Goal: Task Accomplishment & Management: Use online tool/utility

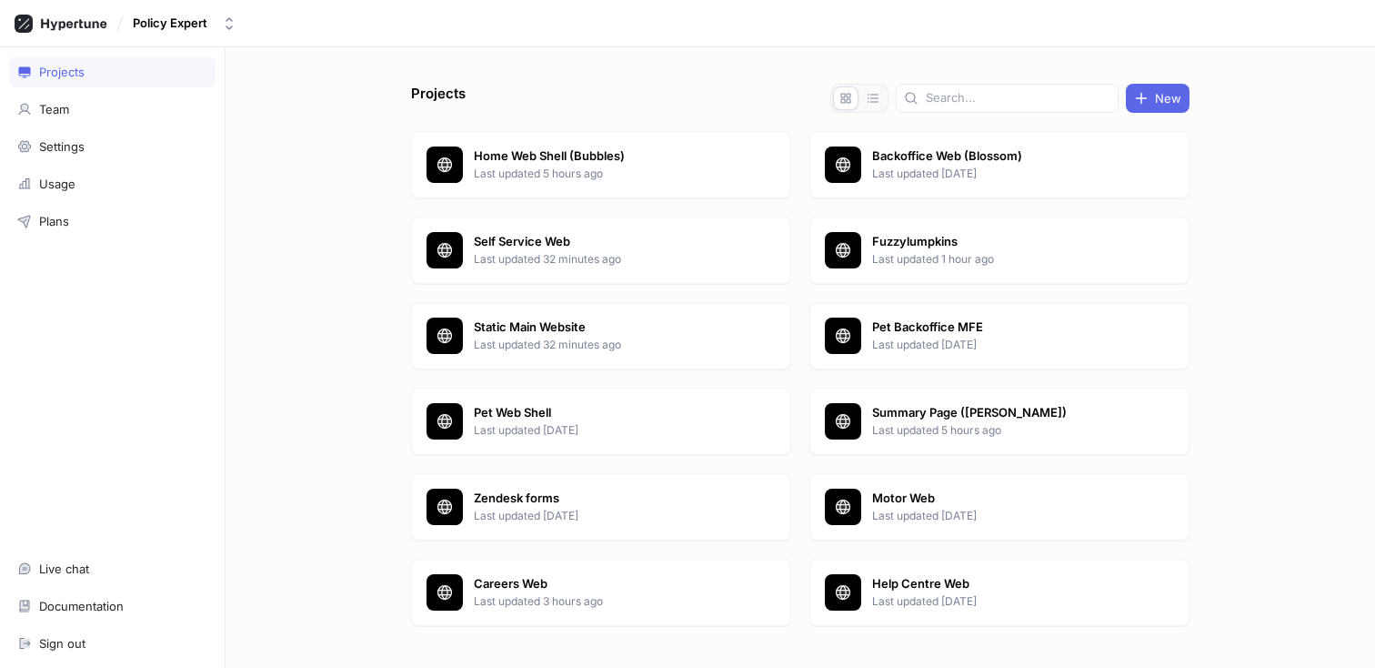
scroll to position [38, 0]
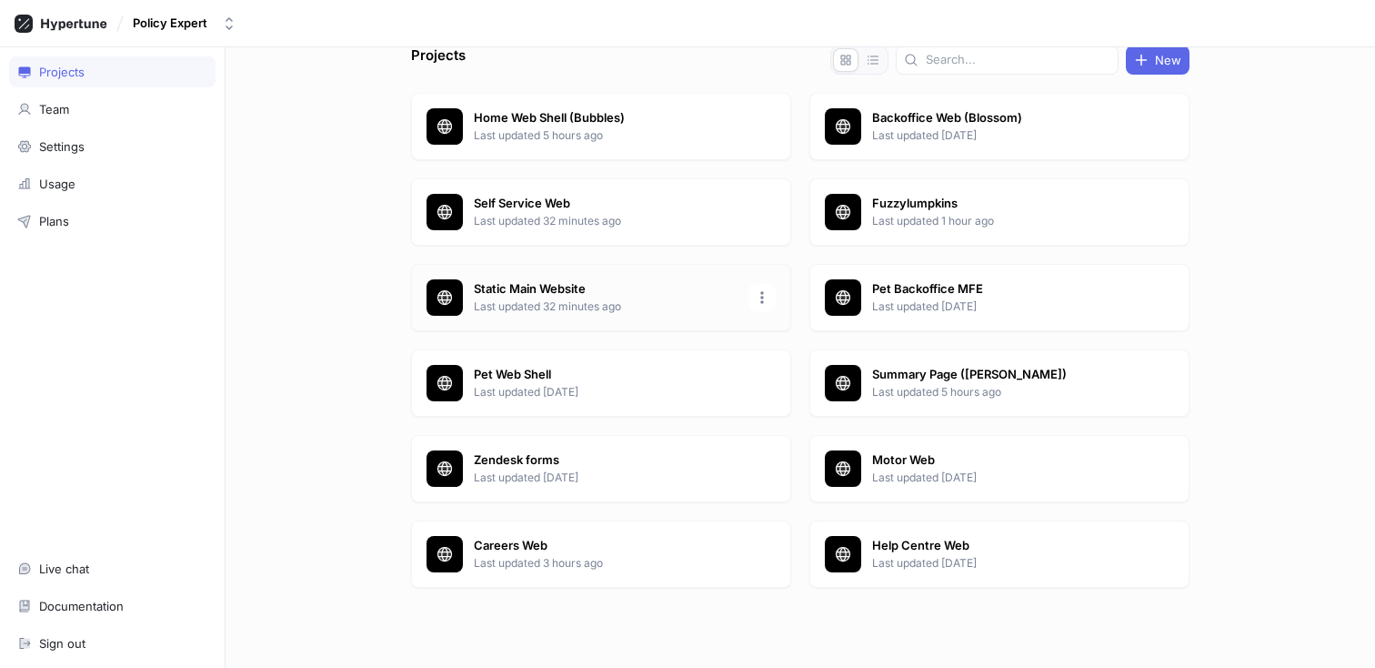
click at [542, 287] on p "Static Main Website" at bounding box center [606, 289] width 264 height 18
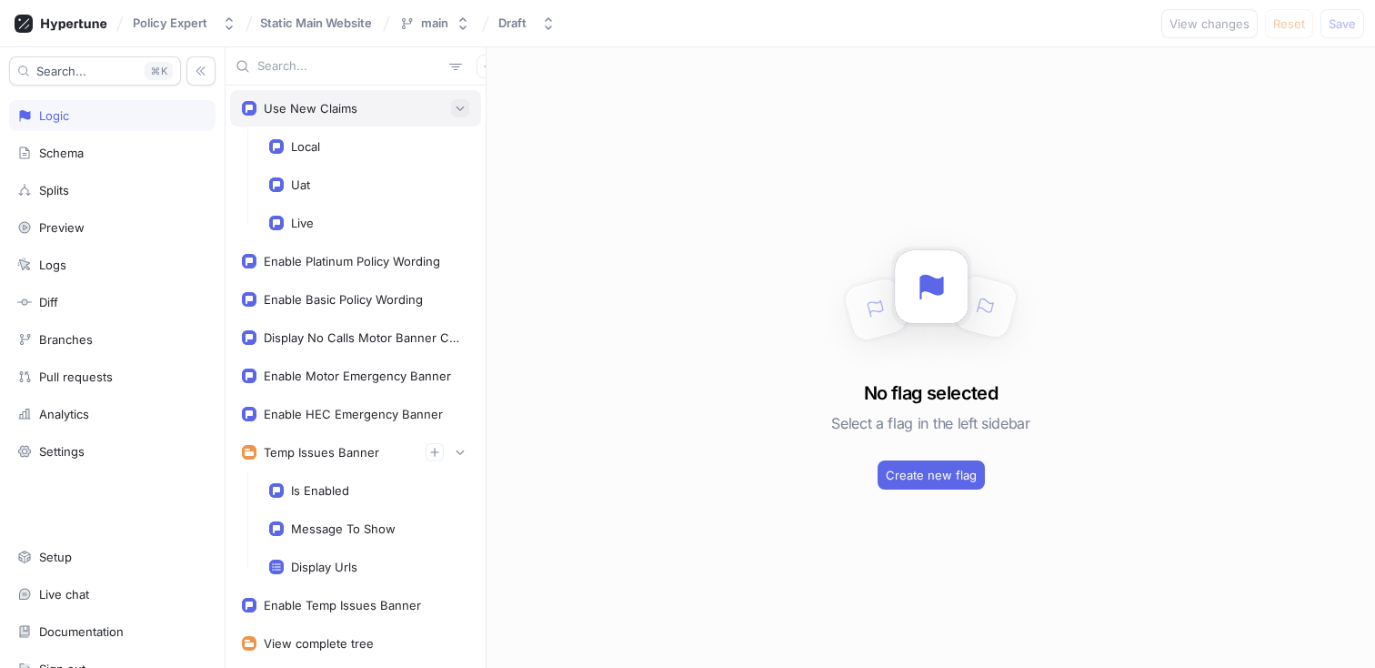
click at [462, 111] on icon "button" at bounding box center [460, 108] width 11 height 11
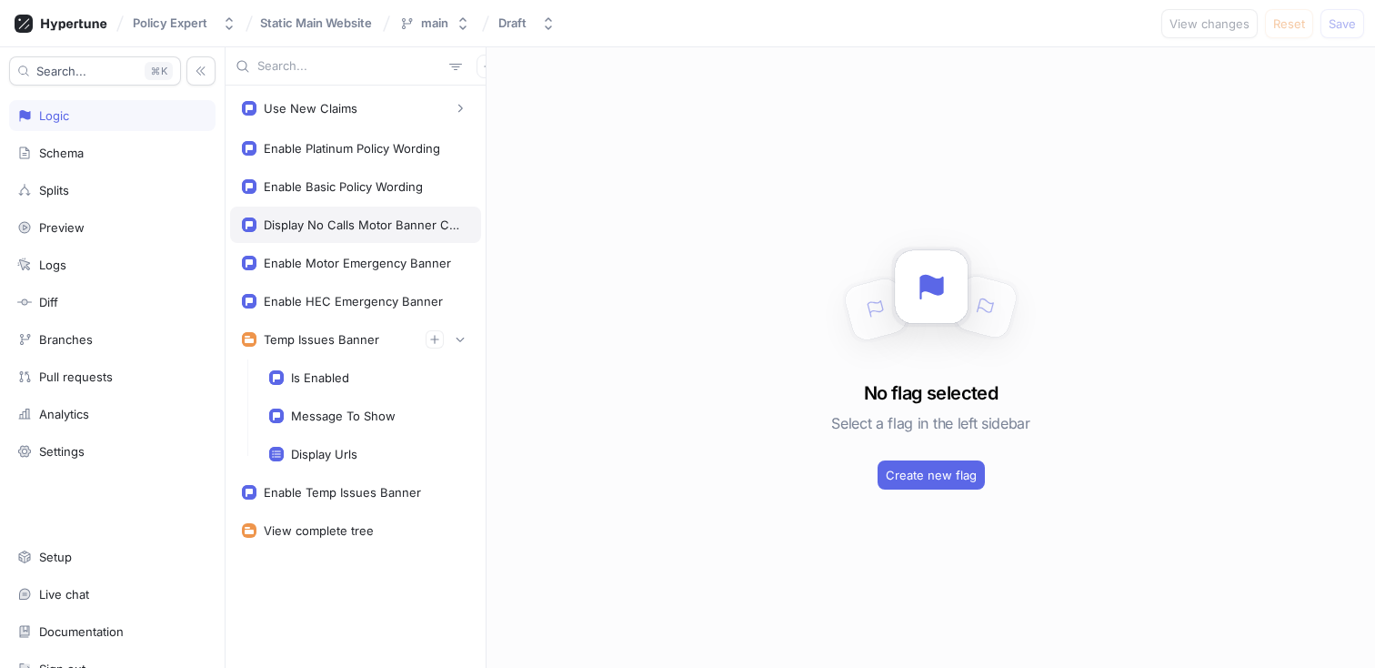
click at [344, 216] on div "Display No Calls Motor Banner Content" at bounding box center [355, 224] width 251 height 36
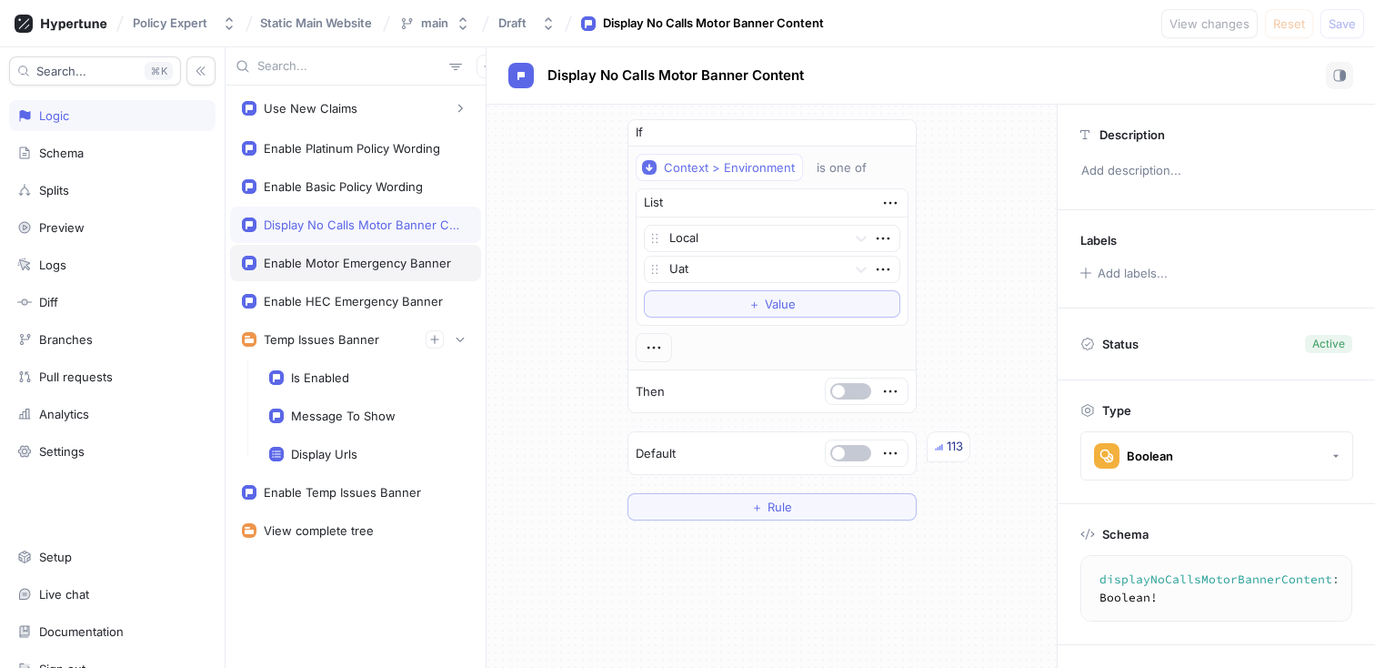
click at [331, 265] on div "Enable Motor Emergency Banner" at bounding box center [357, 263] width 187 height 15
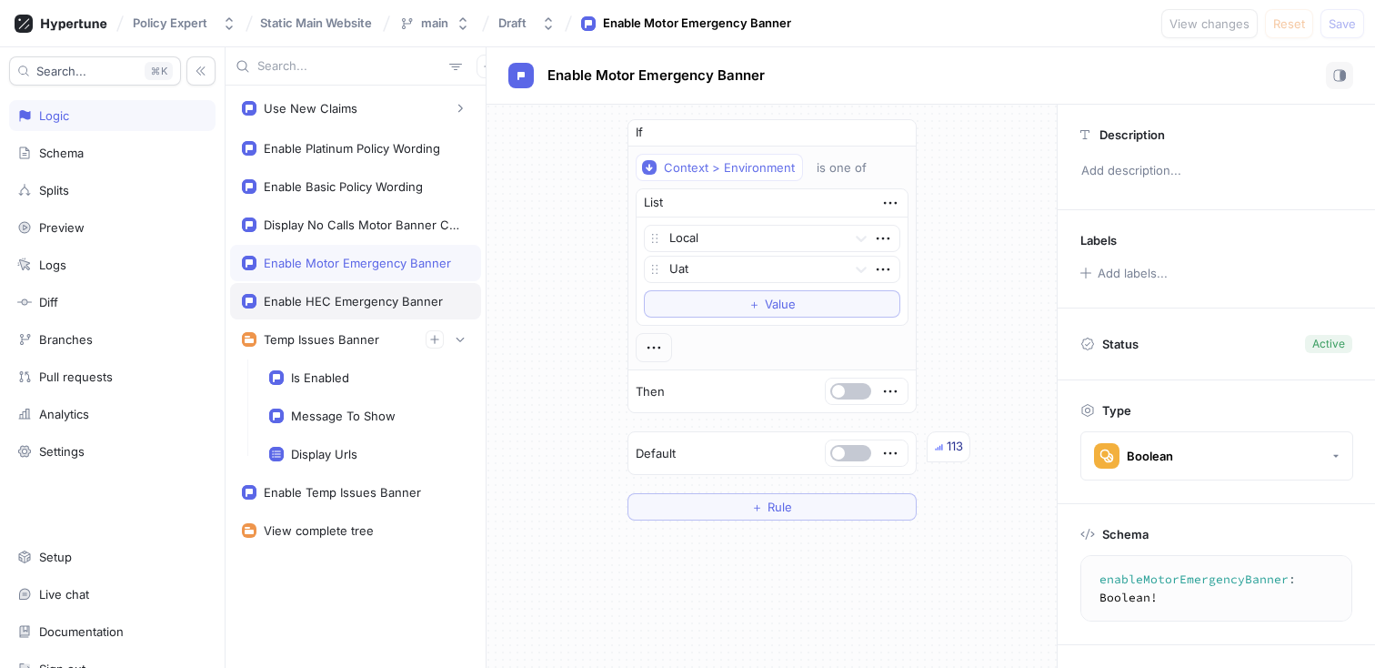
click at [330, 301] on div "Enable HEC Emergency Banner" at bounding box center [353, 301] width 179 height 15
click at [342, 266] on div "Enable Motor Emergency Banner" at bounding box center [357, 263] width 187 height 15
click at [341, 295] on div "Enable HEC Emergency Banner" at bounding box center [353, 301] width 179 height 15
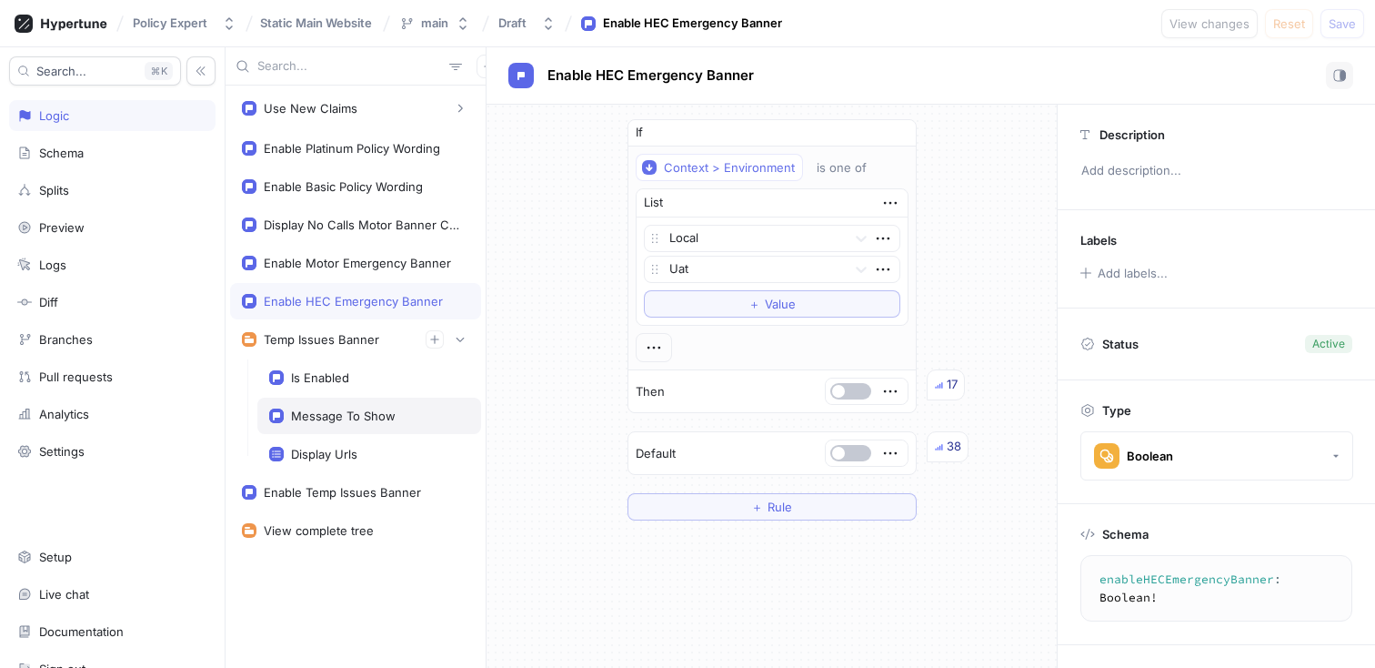
click at [344, 412] on div "Message To Show" at bounding box center [343, 415] width 105 height 15
type textarea "messageToShow: String!"
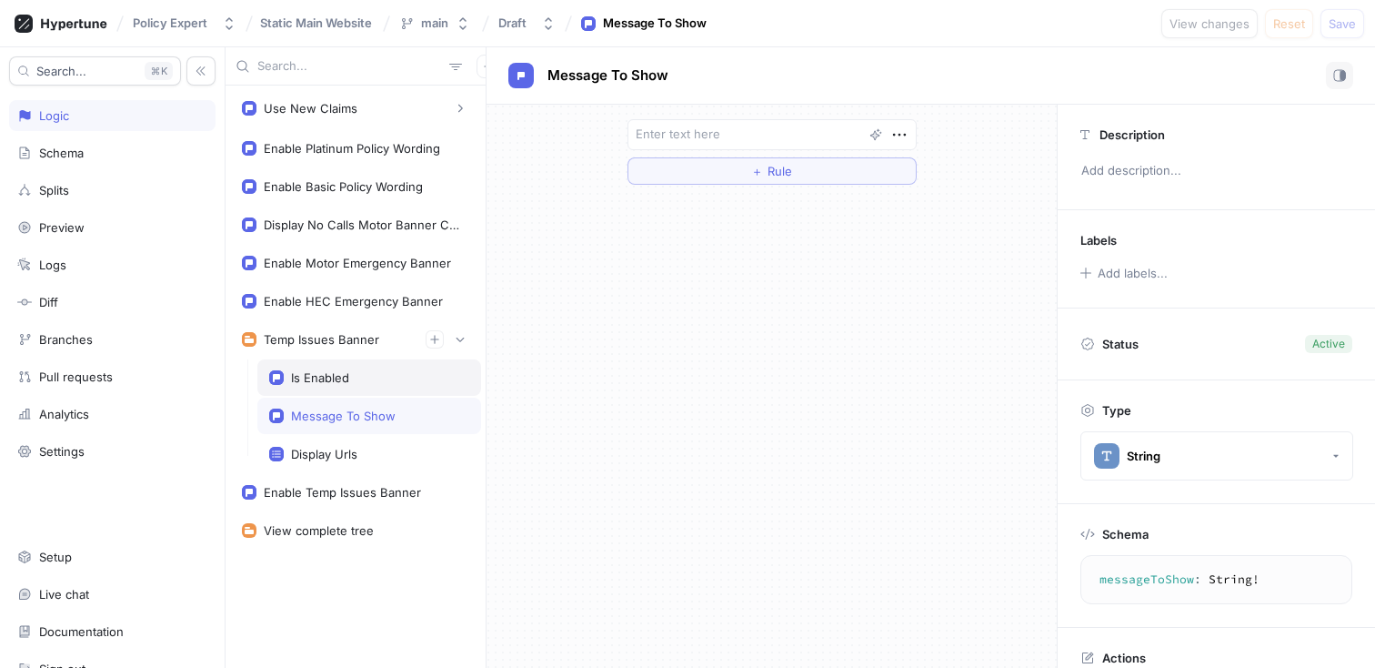
type textarea "x"
click at [337, 382] on div "Is Enabled" at bounding box center [320, 377] width 58 height 15
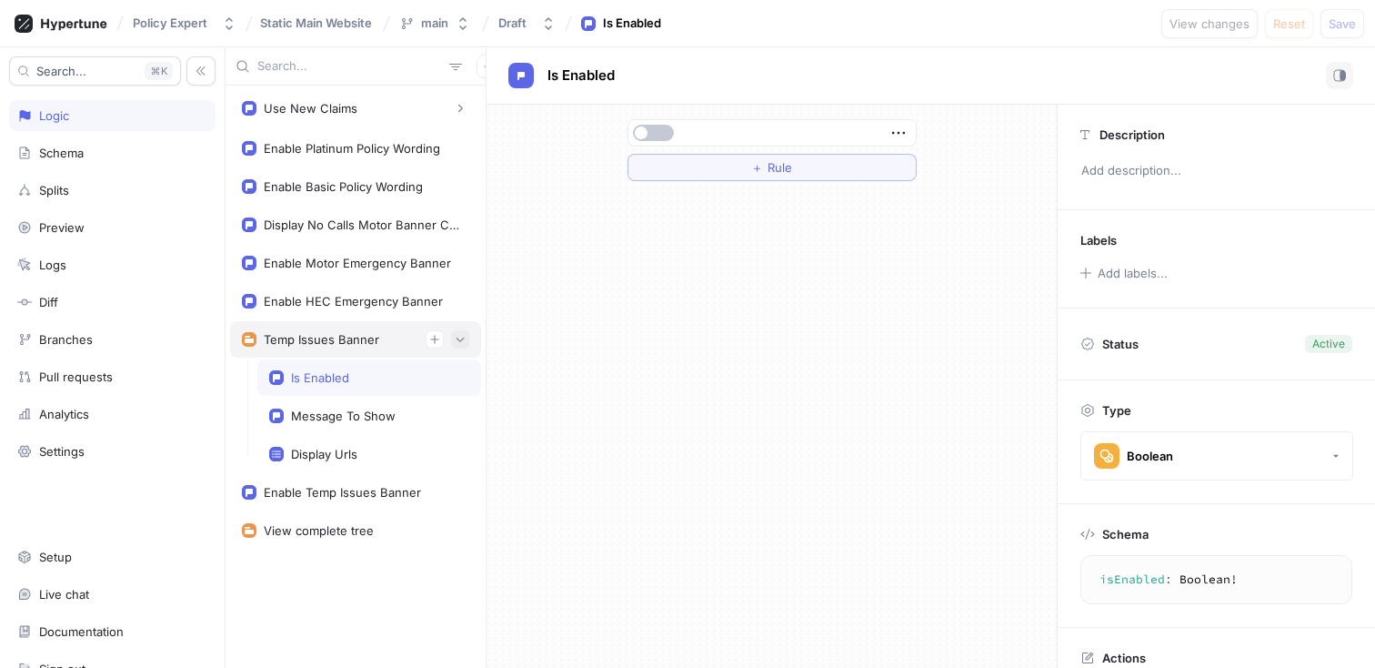
click at [467, 336] on button "button" at bounding box center [460, 339] width 18 height 18
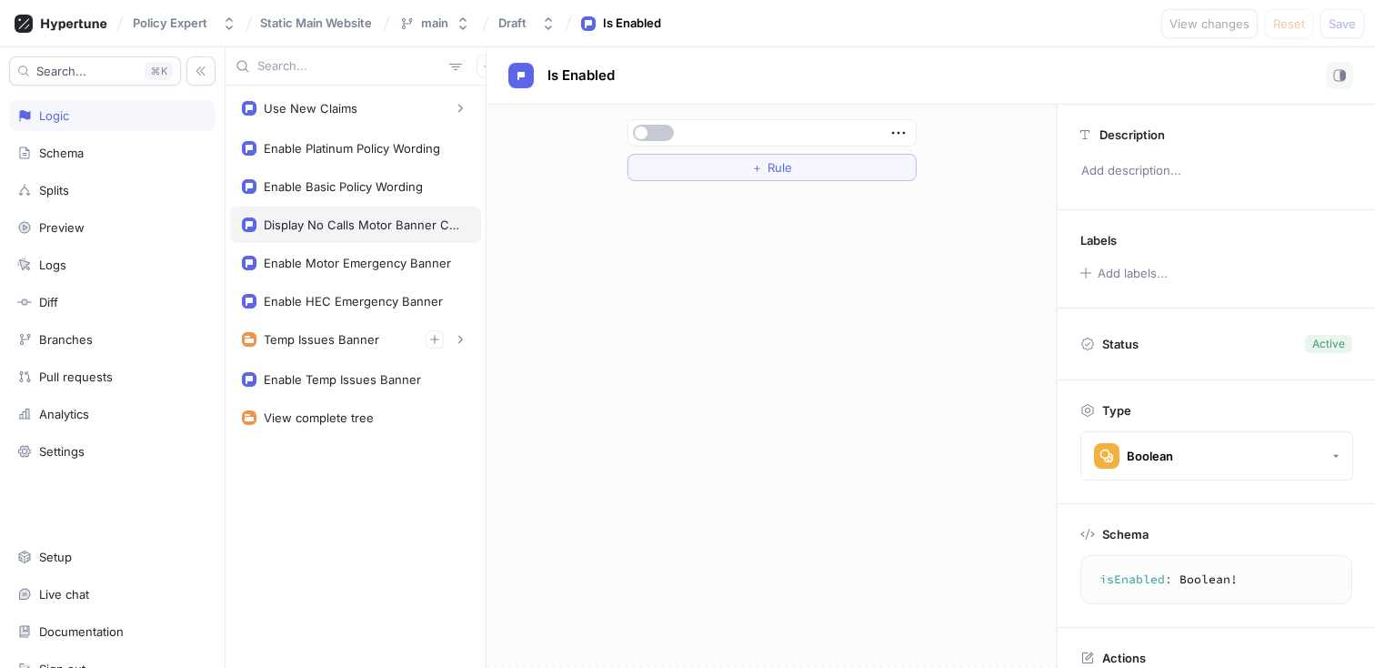
click at [340, 230] on div "Display No Calls Motor Banner Content" at bounding box center [363, 224] width 198 height 15
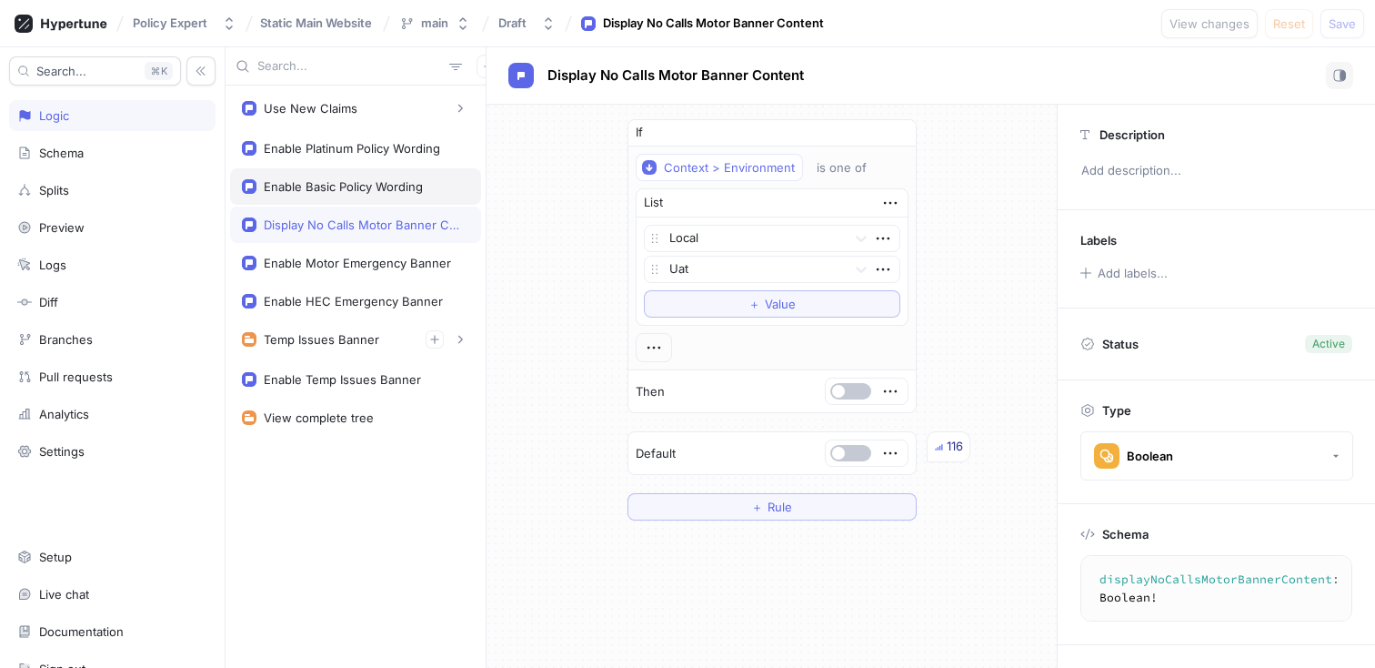
click at [353, 188] on div "Enable Basic Policy Wording" at bounding box center [343, 186] width 159 height 15
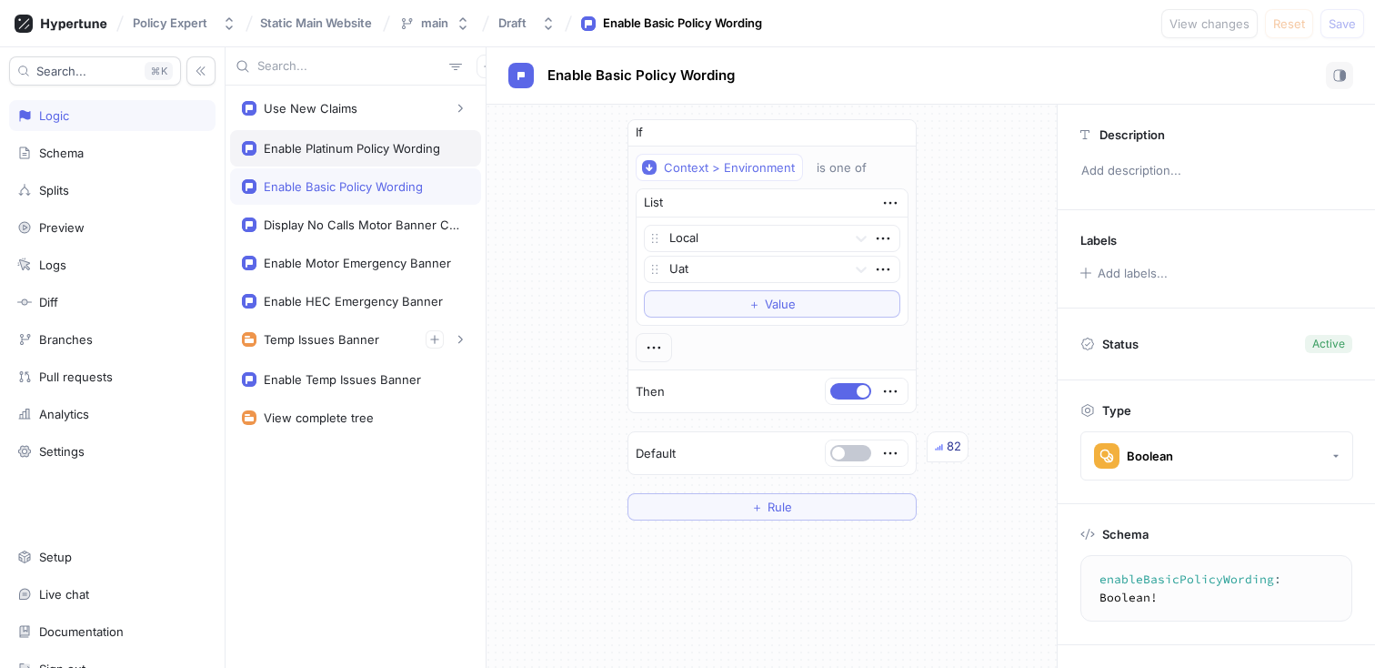
click at [364, 146] on div "Enable Platinum Policy Wording" at bounding box center [352, 148] width 176 height 15
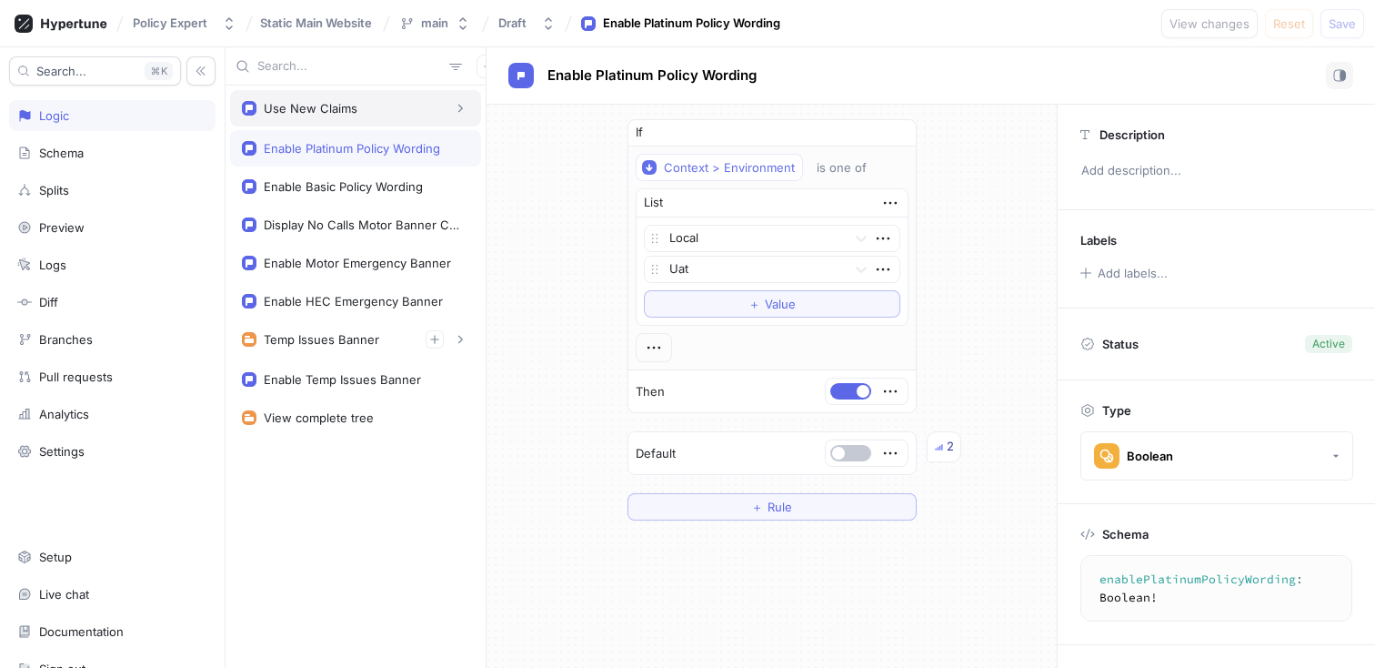
click at [352, 116] on div "Use New Claims" at bounding box center [355, 108] width 227 height 18
type textarea "useNewClaims: Boolean!"
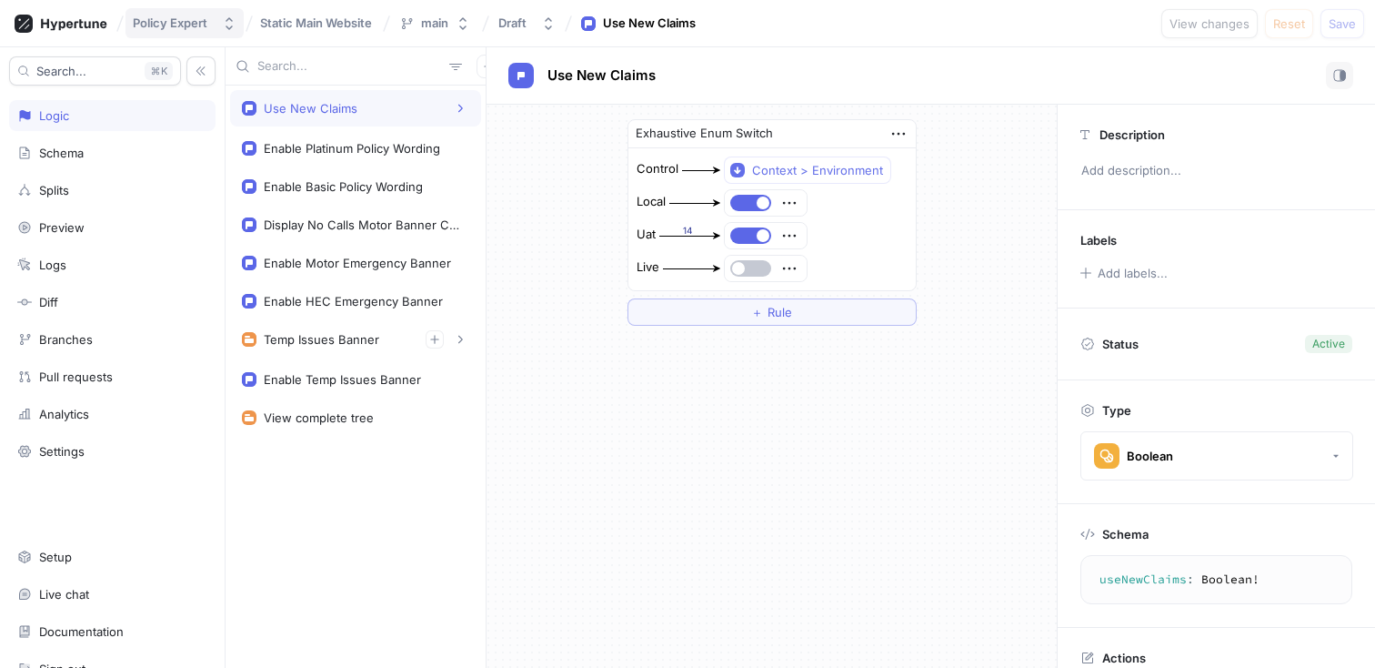
click at [141, 24] on div "Policy Expert" at bounding box center [170, 22] width 75 height 15
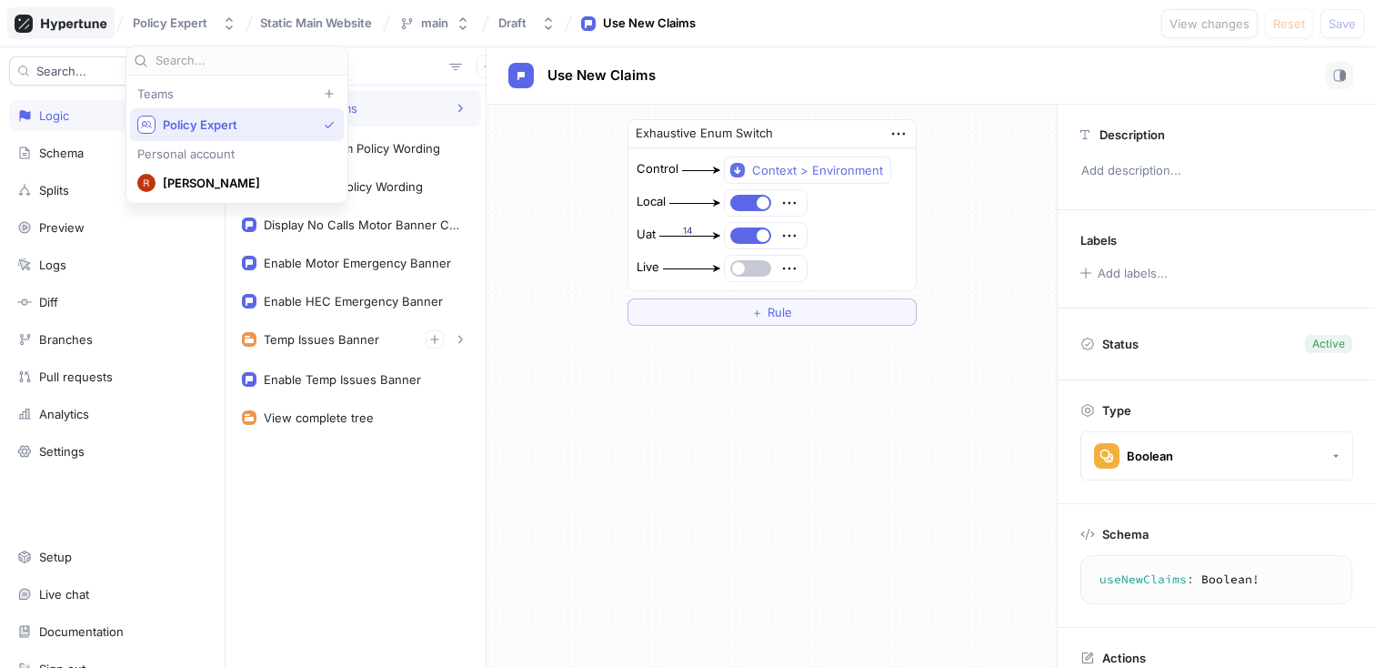
click at [74, 18] on icon at bounding box center [61, 24] width 93 height 18
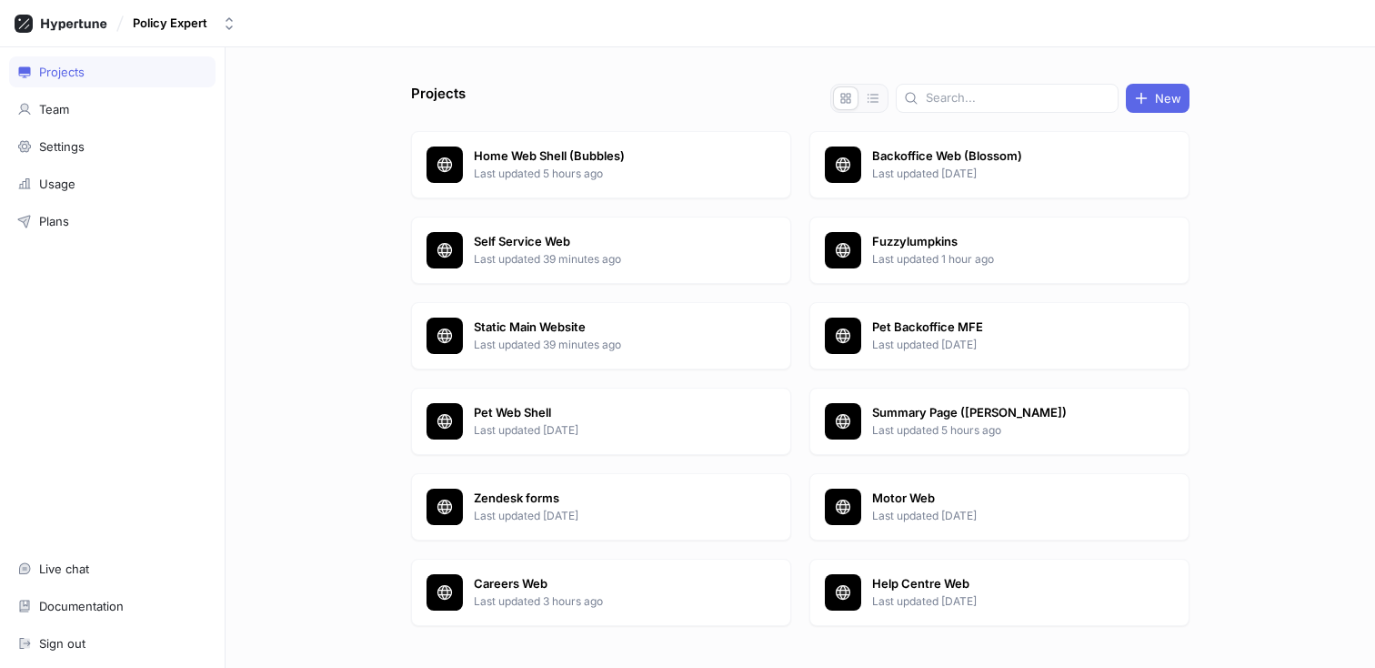
scroll to position [38, 0]
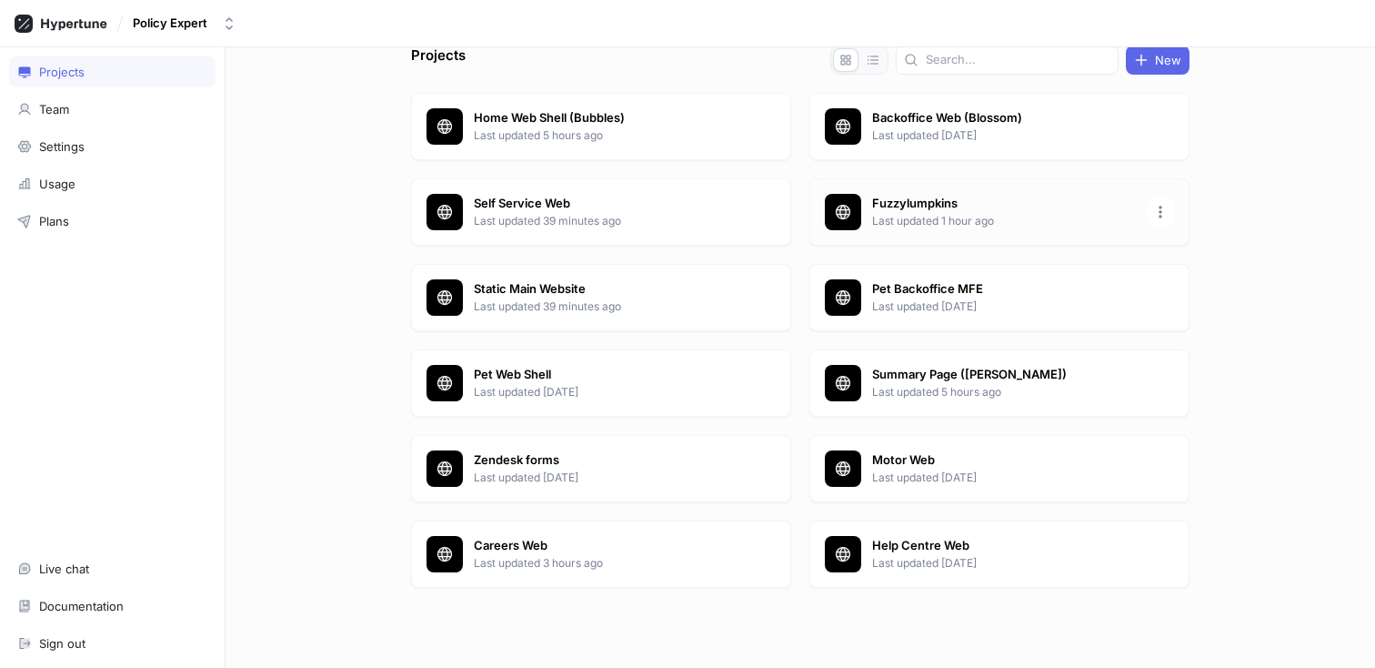
click at [917, 229] on div "Fuzzylumpkins Last updated 1 hour ago" at bounding box center [1000, 211] width 380 height 67
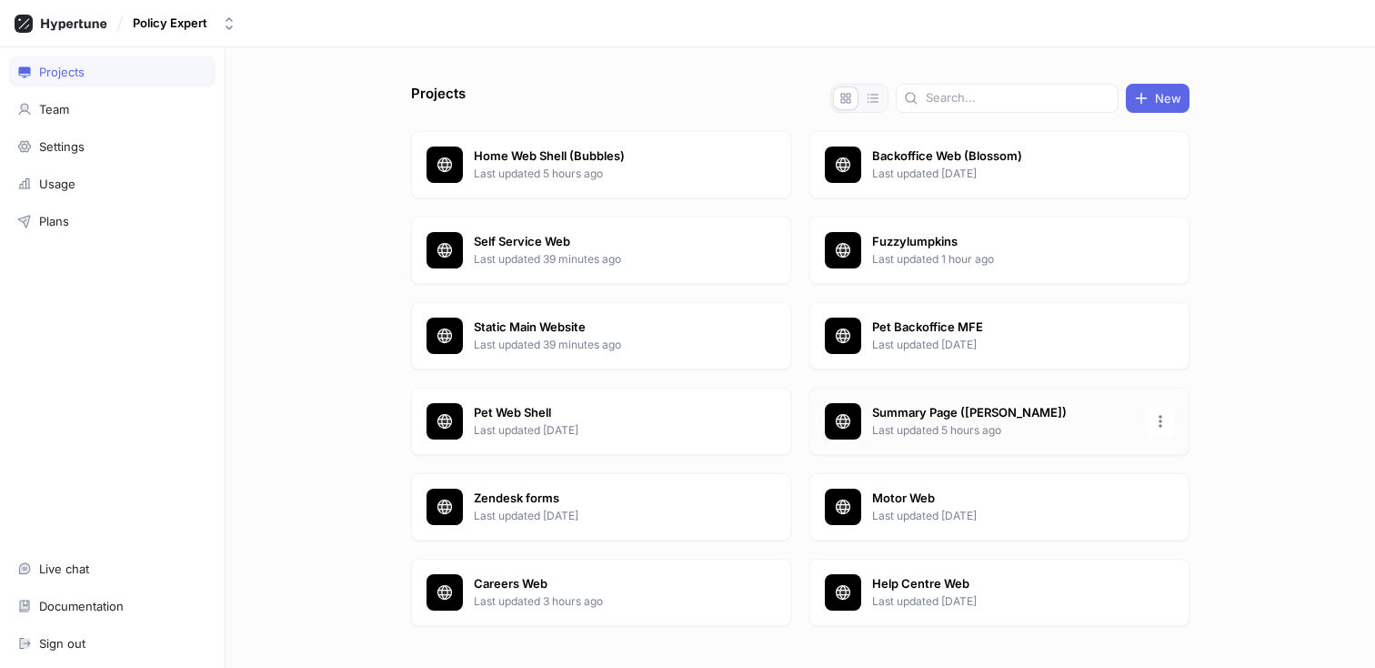
click at [925, 426] on p "Last updated 5 hours ago" at bounding box center [1004, 430] width 264 height 16
click at [923, 505] on p "Motor Web" at bounding box center [1004, 498] width 264 height 18
click at [497, 579] on p "Careers Web" at bounding box center [606, 584] width 264 height 18
click at [905, 604] on p "Last updated [DATE]" at bounding box center [1004, 601] width 264 height 16
click at [561, 339] on p "Last updated 39 minutes ago" at bounding box center [606, 345] width 264 height 16
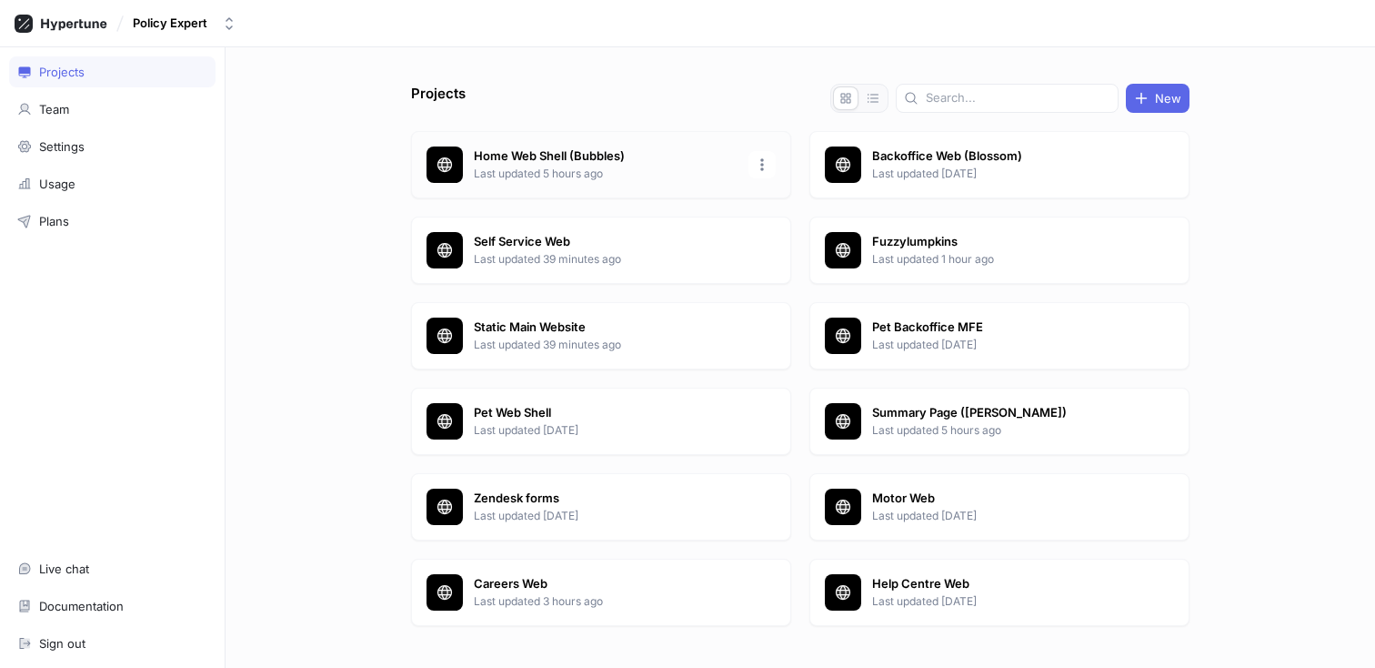
click at [561, 176] on p "Last updated 5 hours ago" at bounding box center [606, 174] width 264 height 16
